Goal: Task Accomplishment & Management: Use online tool/utility

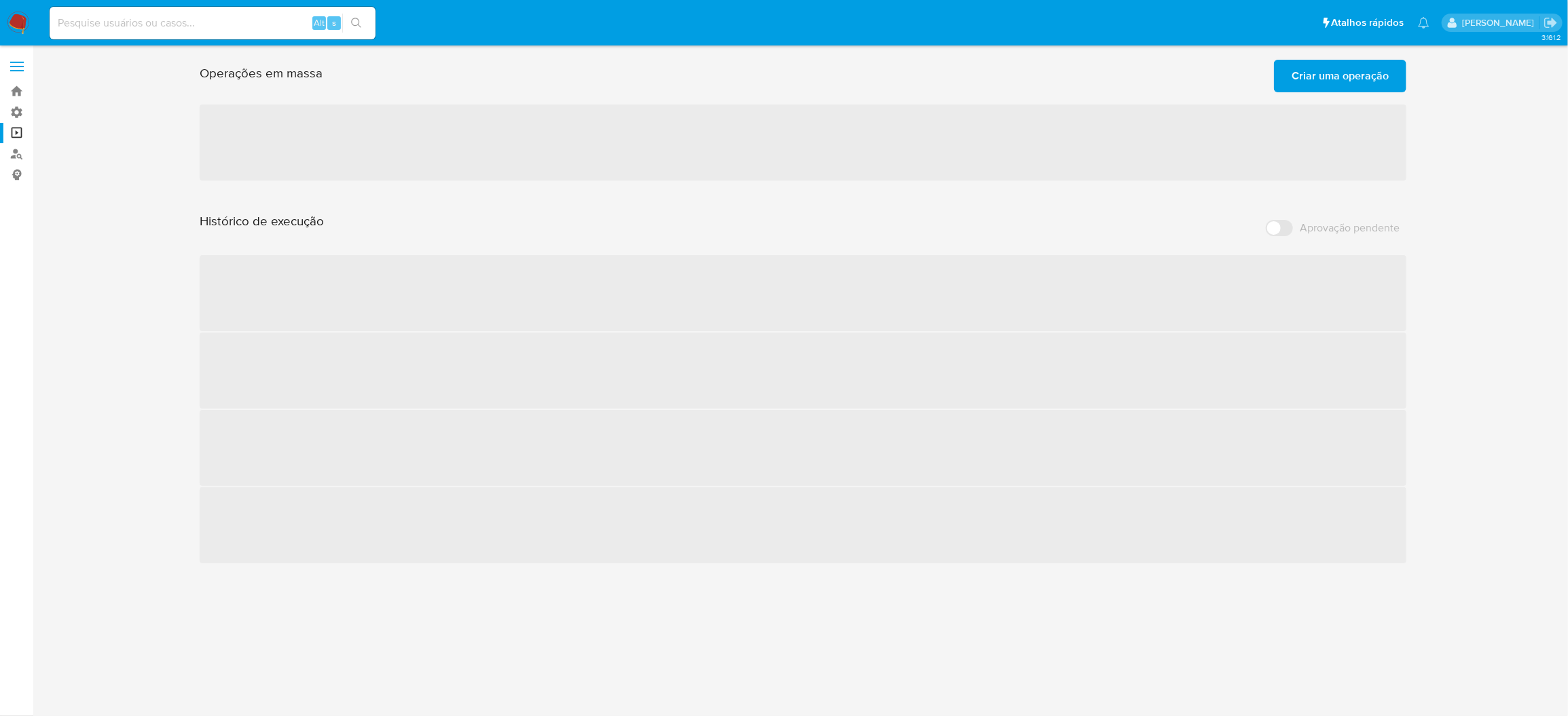
click at [1311, 72] on span "Criar uma operação" at bounding box center [1341, 76] width 97 height 30
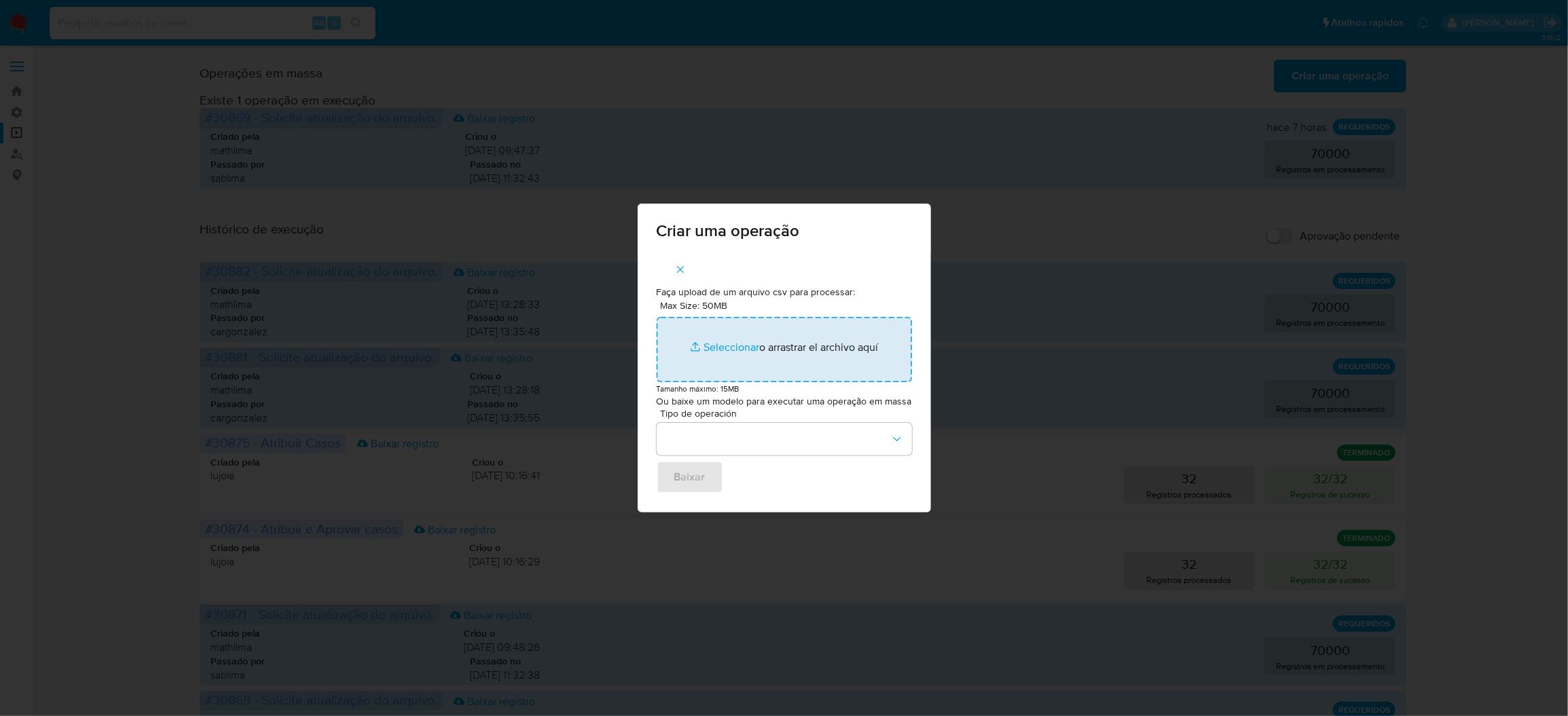
click at [773, 346] on input "Max Size: 50MB Seleccionar archivos" at bounding box center [784, 349] width 255 height 65
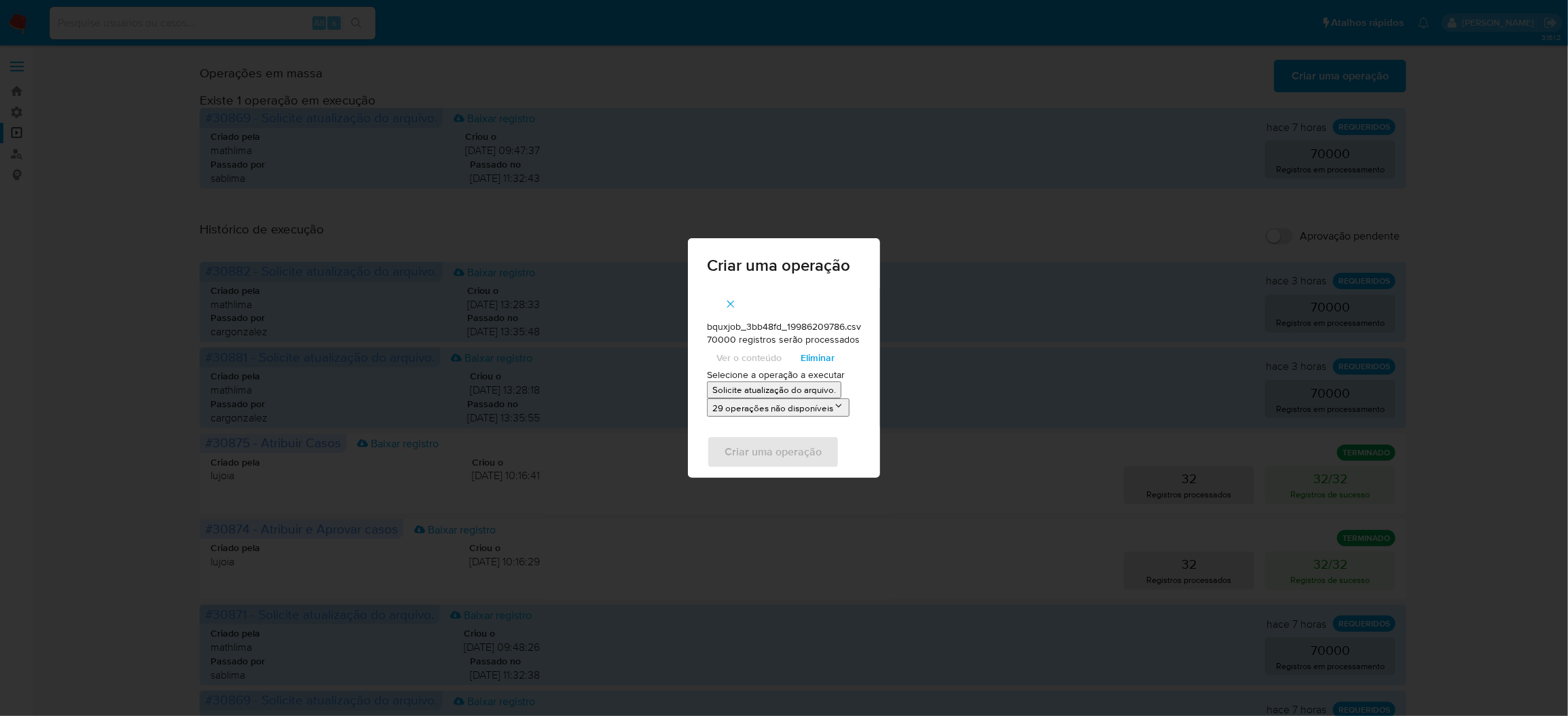
click at [765, 391] on p "Solicite atualização do arquivo." at bounding box center [774, 390] width 124 height 13
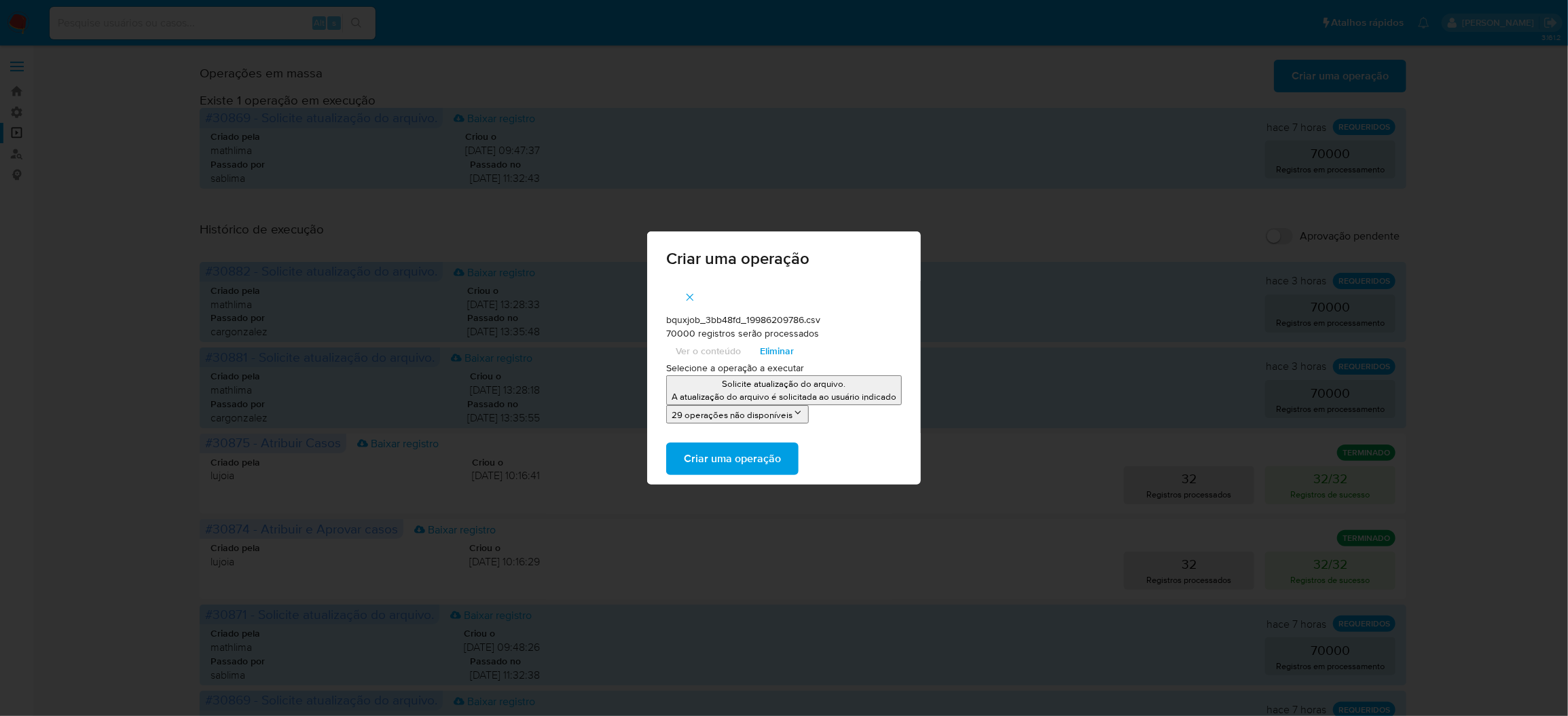
click at [781, 462] on span "Criar uma operação" at bounding box center [733, 458] width 97 height 30
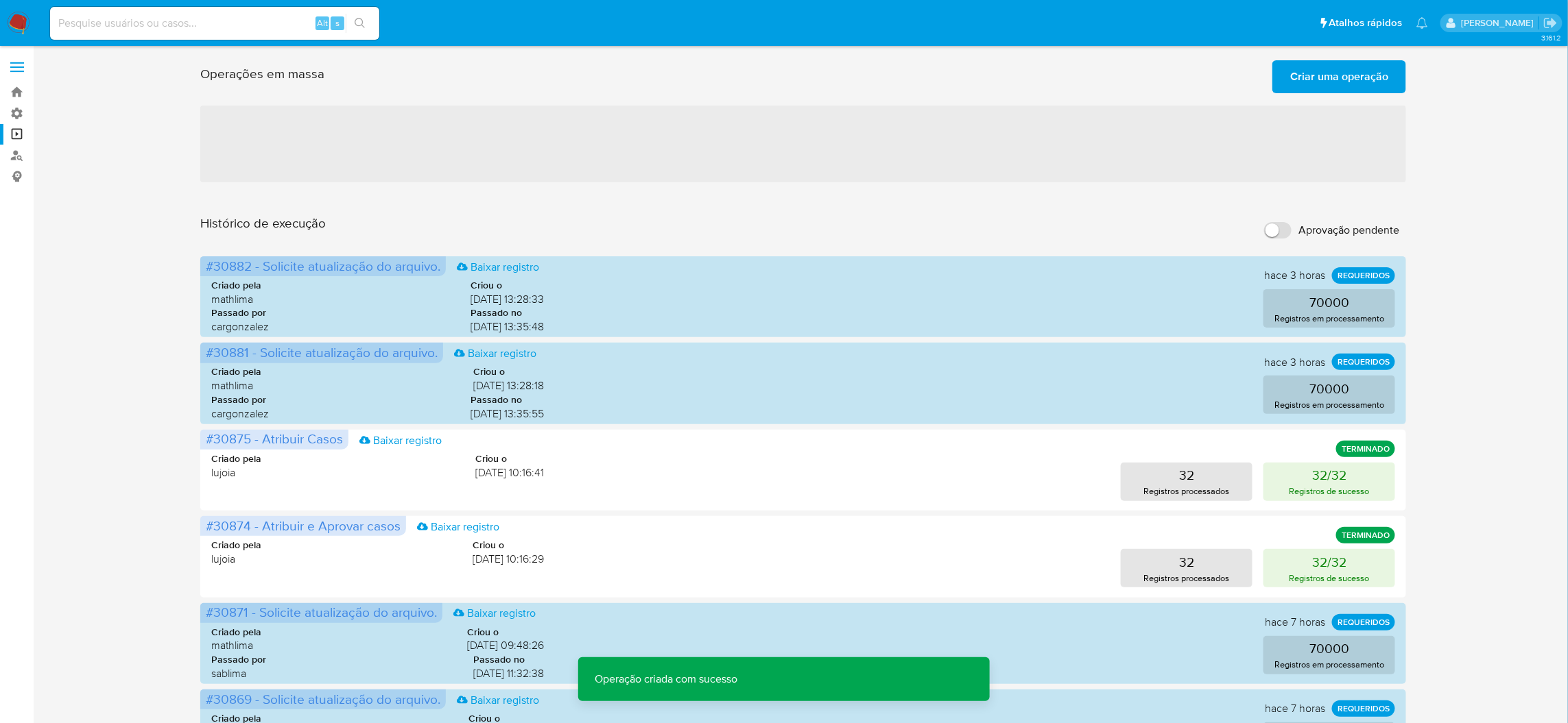
click at [1328, 78] on span "Criar uma operação" at bounding box center [1339, 77] width 98 height 31
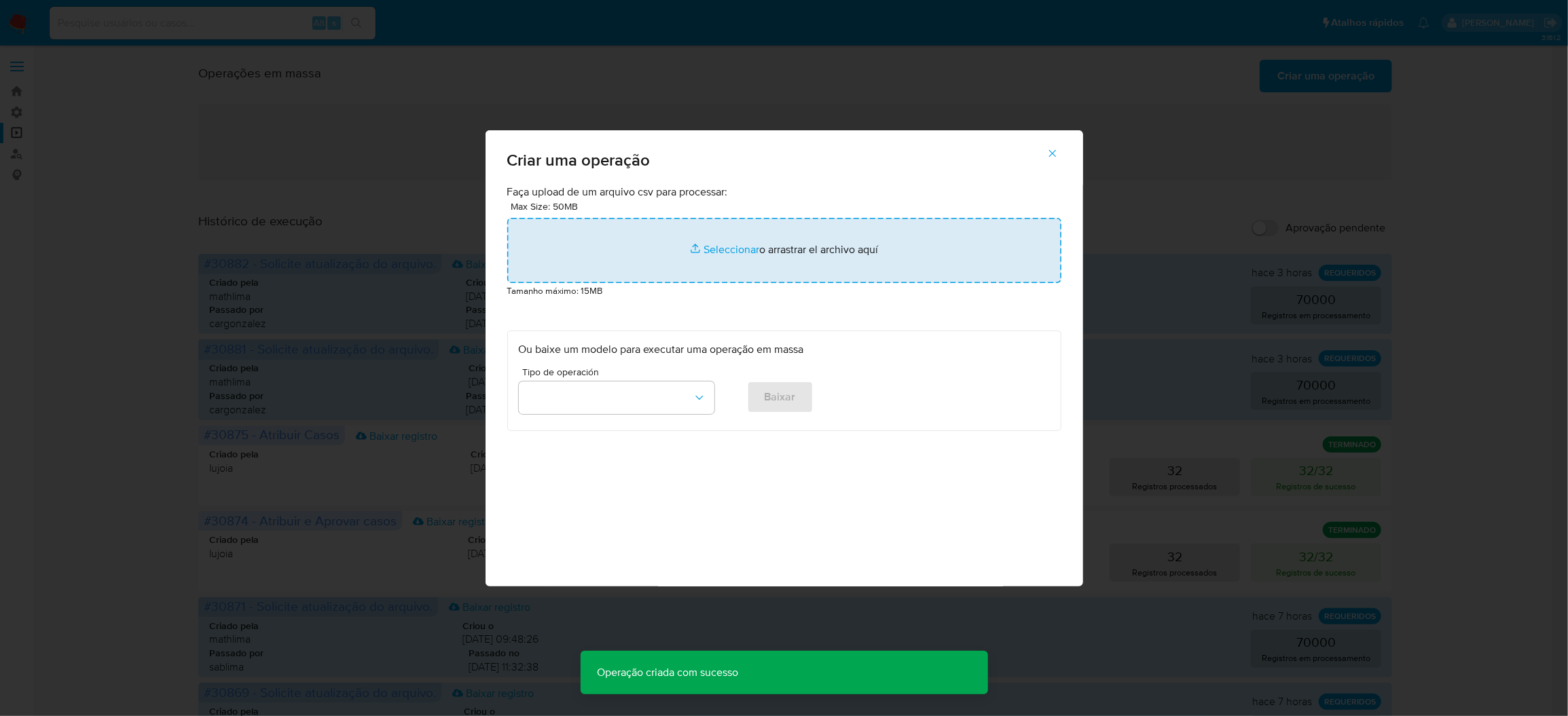
click at [794, 281] on input "file" at bounding box center [784, 250] width 554 height 65
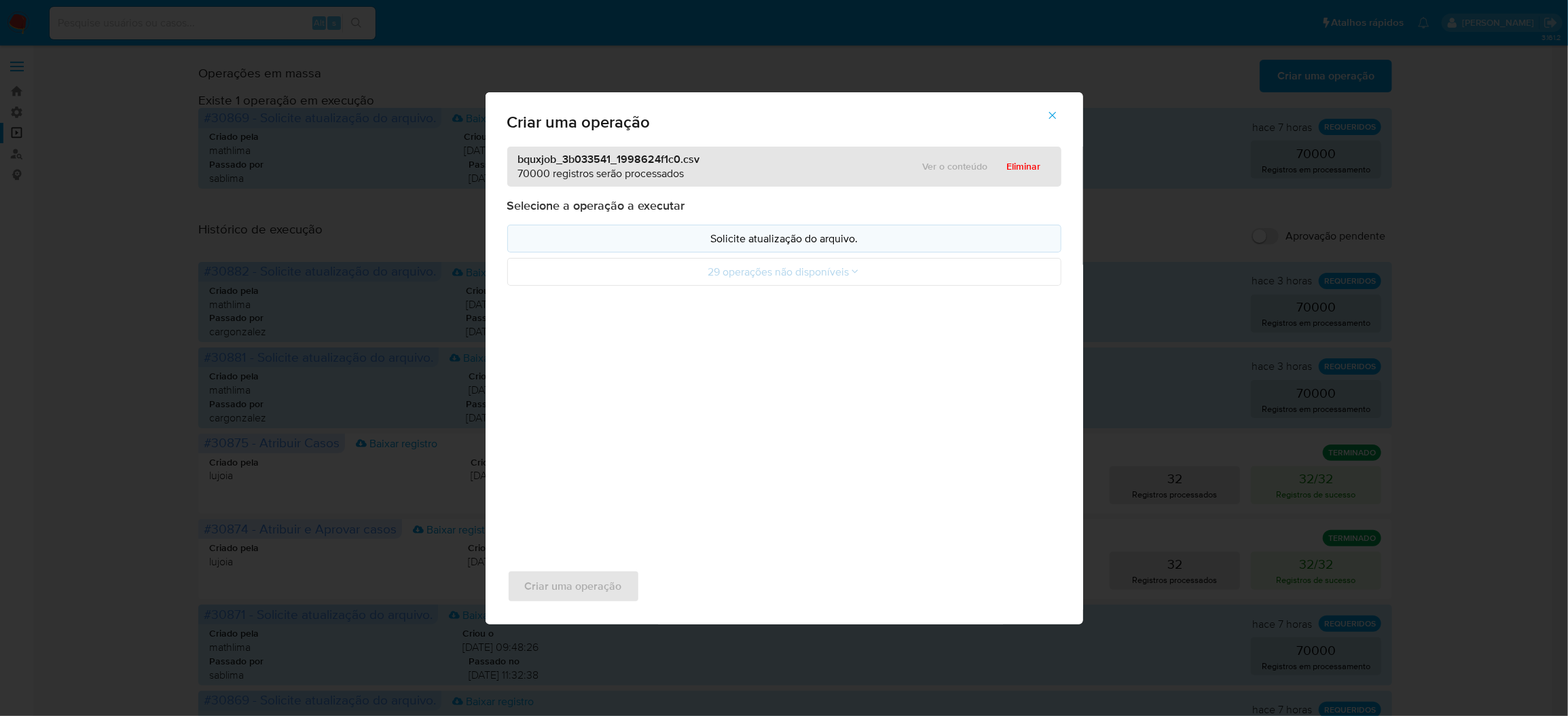
click at [741, 247] on p "Solicite atualização do arquivo." at bounding box center [784, 238] width 531 height 16
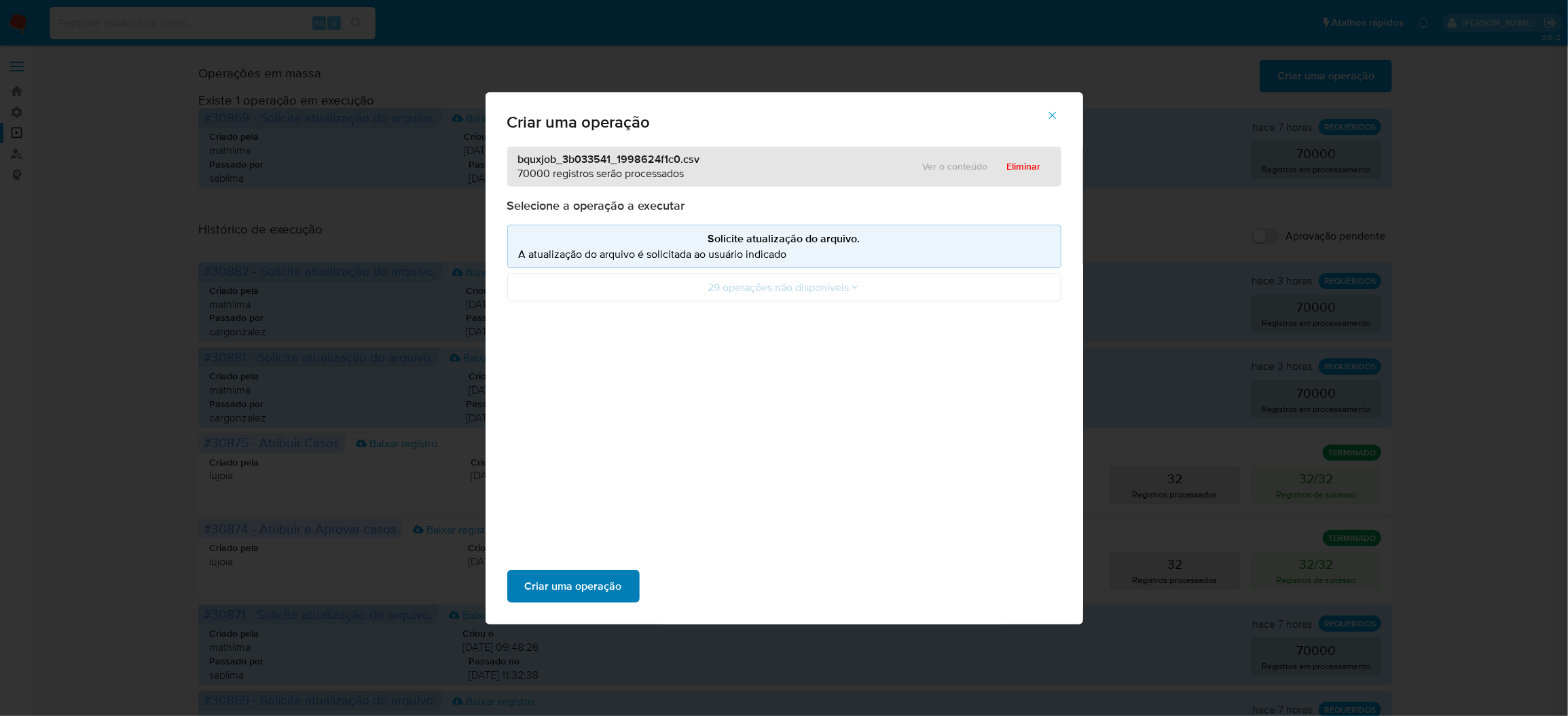
click at [622, 572] on span "Criar uma operação" at bounding box center [573, 587] width 97 height 30
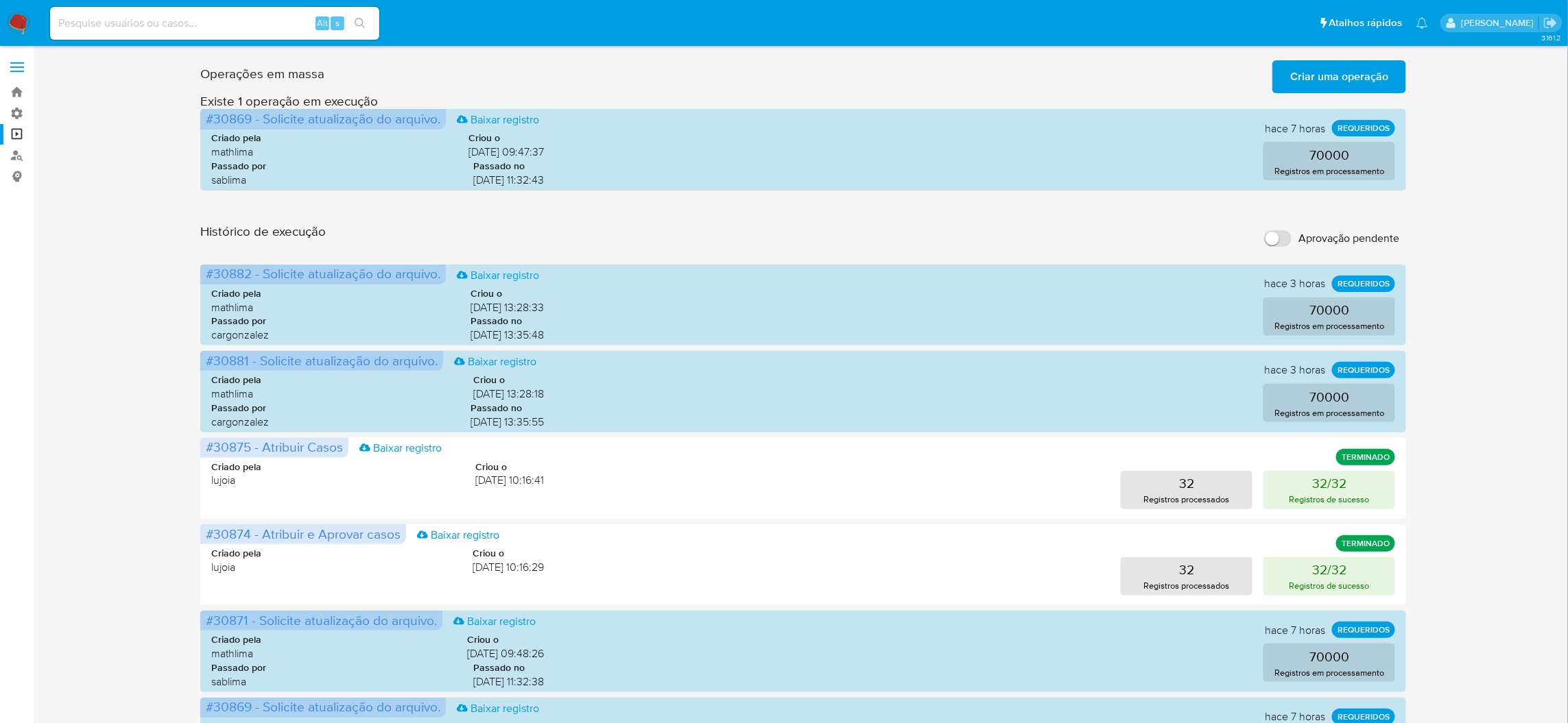
click at [1286, 231] on input "Aprovação pendente" at bounding box center [1278, 239] width 28 height 17
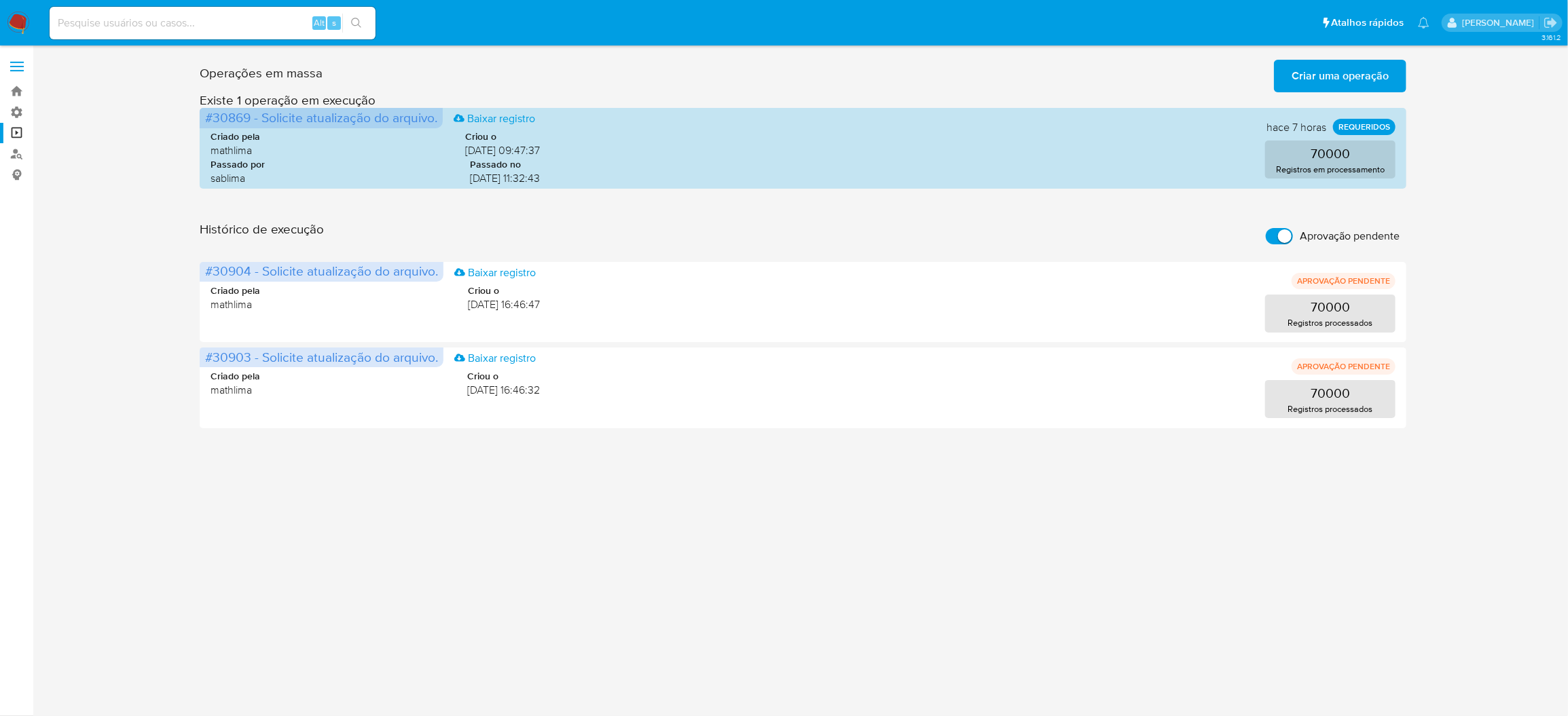
click at [1275, 228] on input "Aprovação pendente" at bounding box center [1279, 237] width 28 height 17
checkbox input "false"
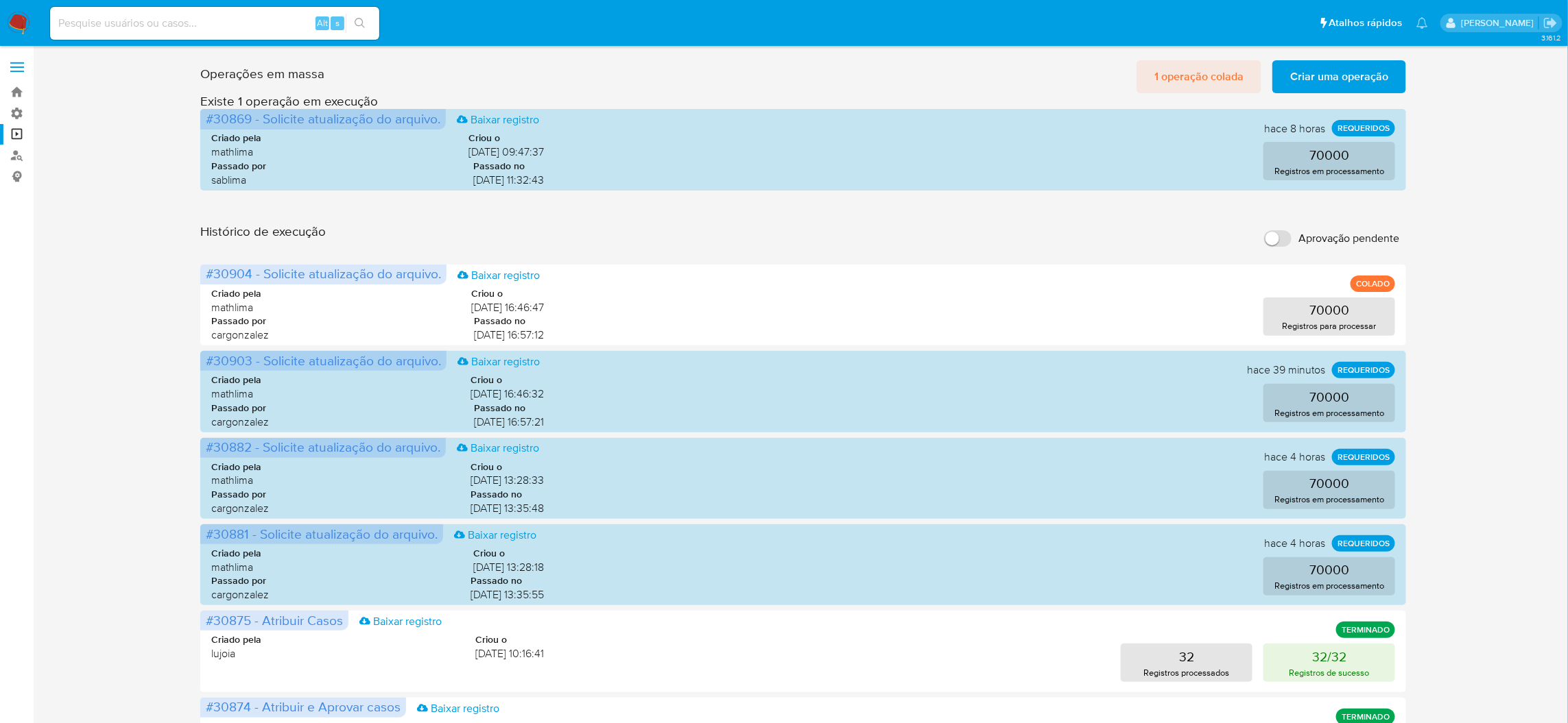
click at [1200, 75] on span "1 operação colada" at bounding box center [1198, 77] width 89 height 31
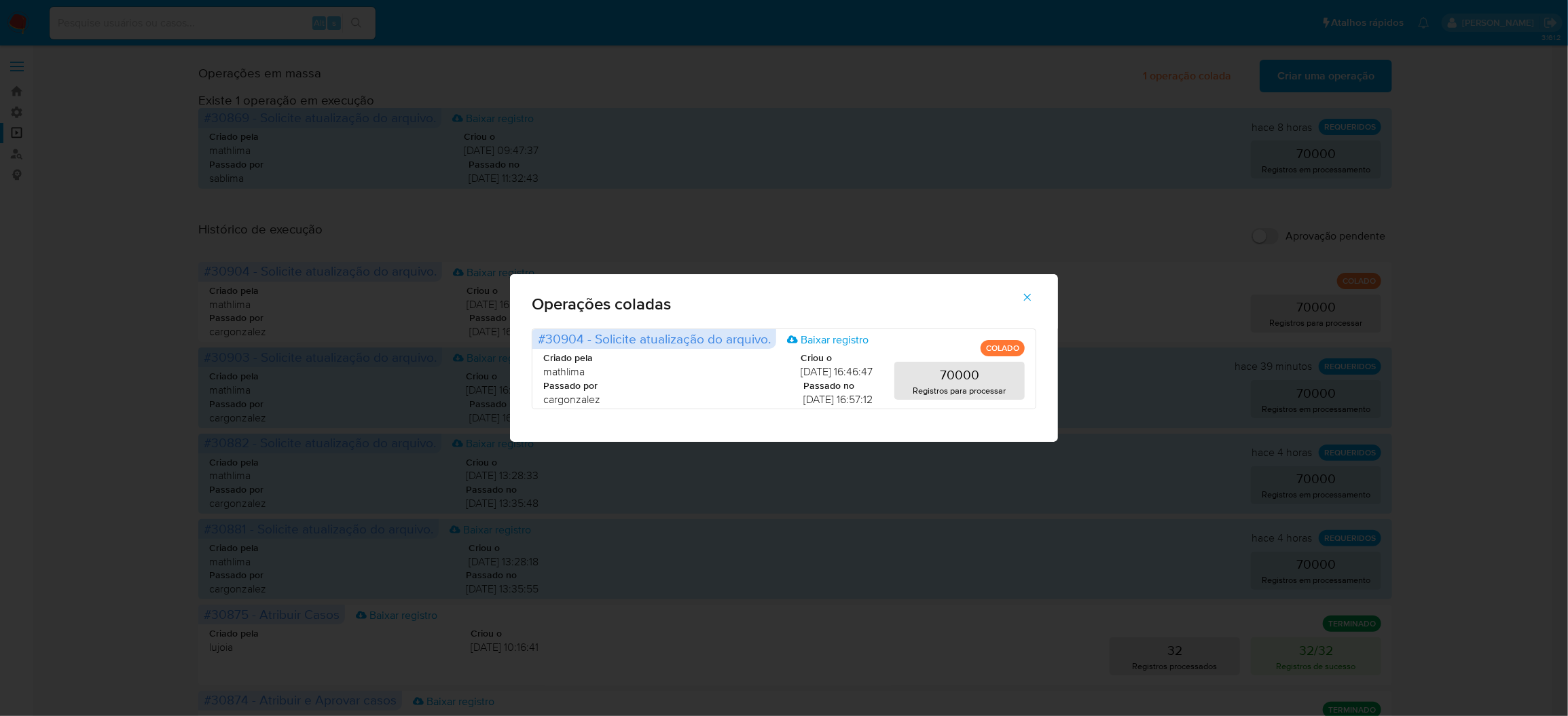
click at [1021, 303] on icon "button" at bounding box center [1027, 297] width 12 height 12
